Goal: Use online tool/utility: Utilize a website feature to perform a specific function

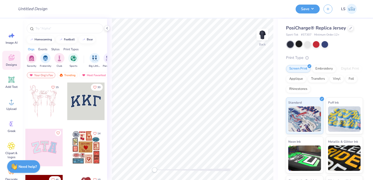
click at [298, 43] on div at bounding box center [299, 44] width 7 height 7
click at [306, 45] on div at bounding box center [307, 44] width 7 height 7
click at [300, 44] on div at bounding box center [299, 44] width 7 height 7
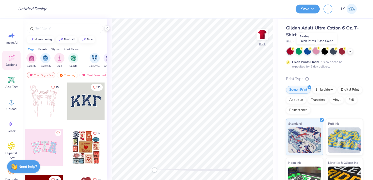
click at [315, 50] on div at bounding box center [316, 50] width 7 height 7
click at [264, 31] on img at bounding box center [262, 34] width 20 height 20
click at [264, 31] on img at bounding box center [262, 34] width 10 height 10
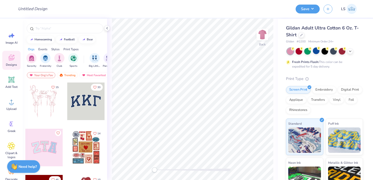
click at [264, 31] on img at bounding box center [262, 34] width 10 height 10
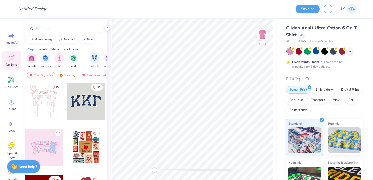
click at [264, 31] on img at bounding box center [262, 34] width 10 height 10
